Goal: Navigation & Orientation: Find specific page/section

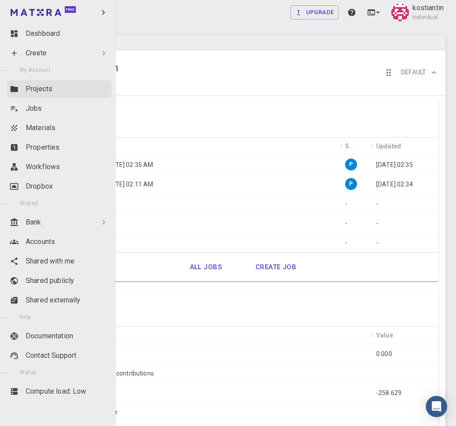
click at [45, 91] on p "Projects" at bounding box center [39, 89] width 27 height 11
